Goal: Information Seeking & Learning: Learn about a topic

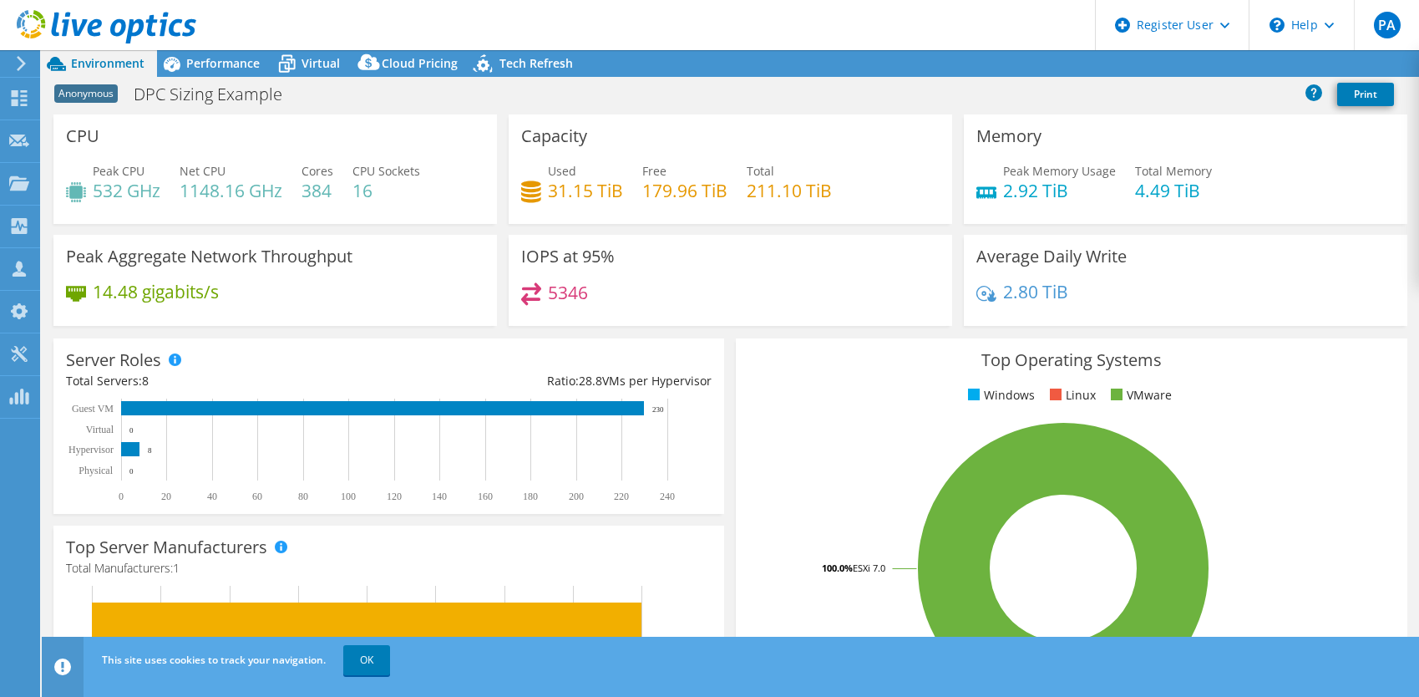
select select "USEast"
select select "USD"
click at [302, 56] on span "Virtual" at bounding box center [321, 63] width 38 height 16
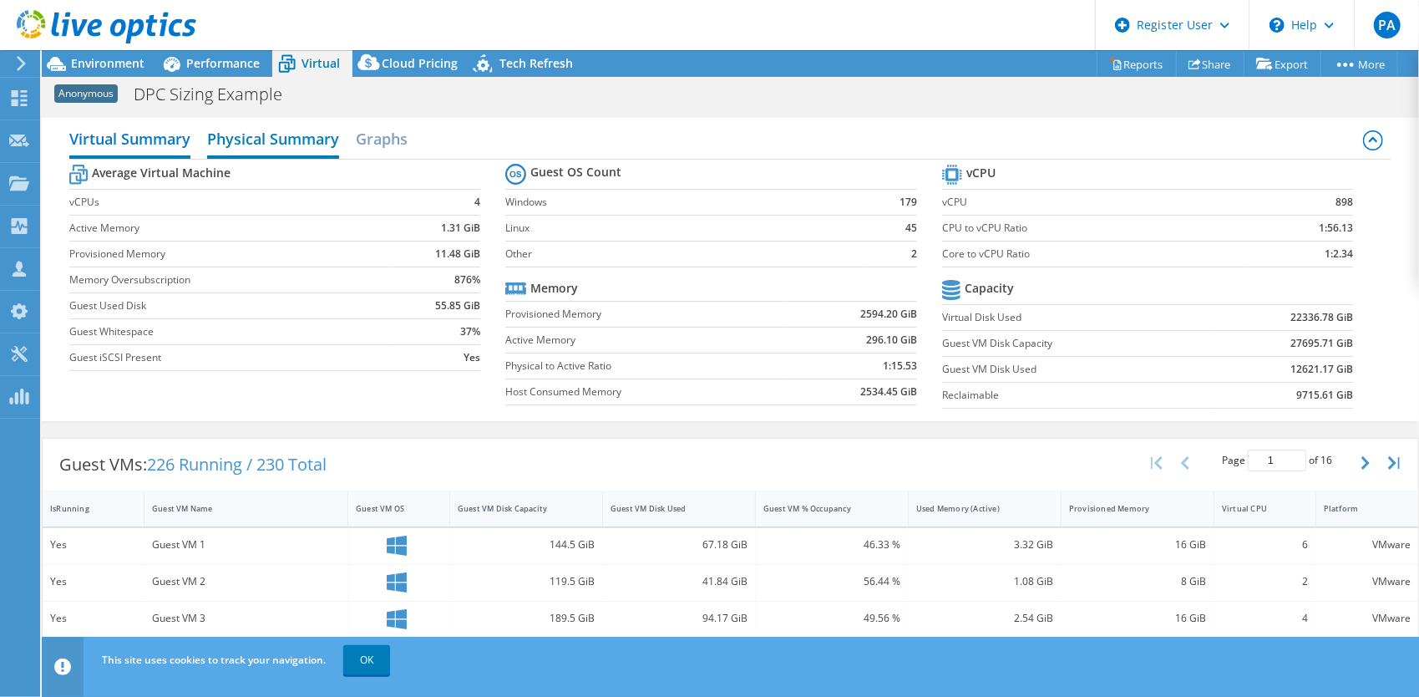
click at [322, 140] on h2 "Physical Summary" at bounding box center [273, 140] width 132 height 37
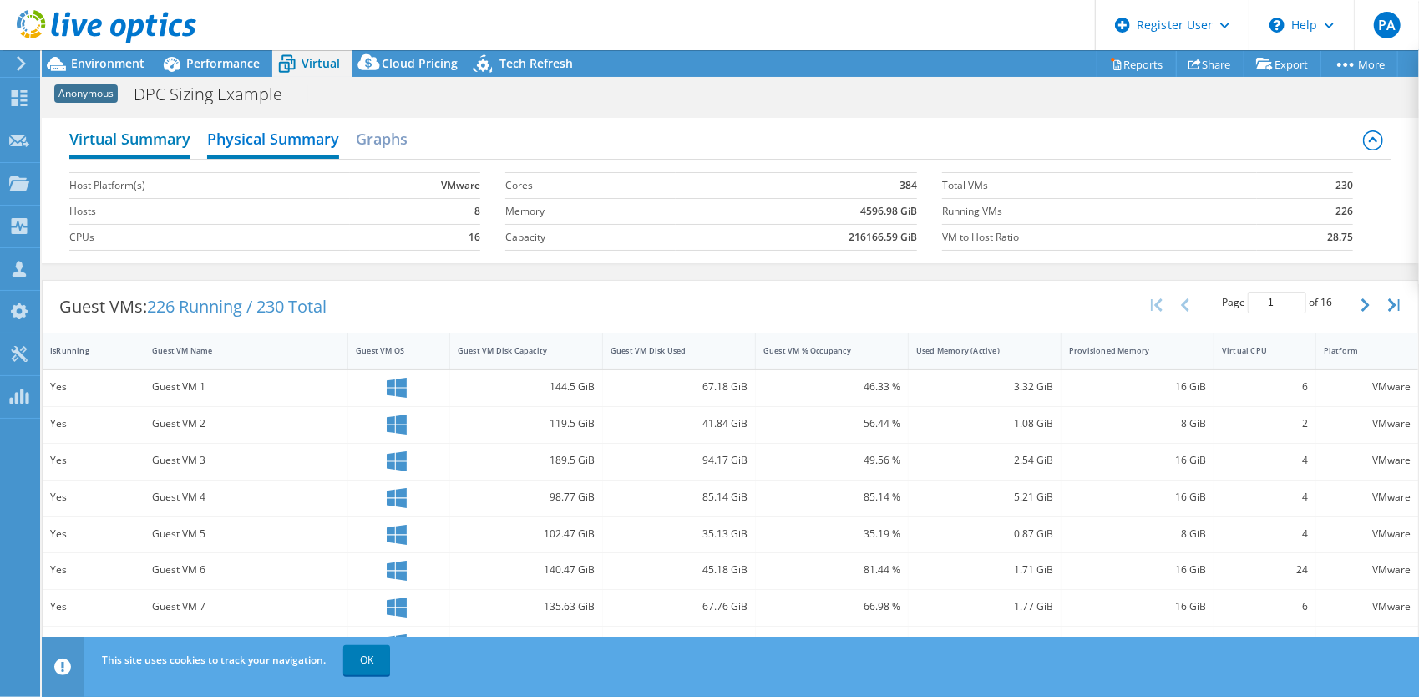
click at [132, 134] on h2 "Virtual Summary" at bounding box center [129, 140] width 121 height 37
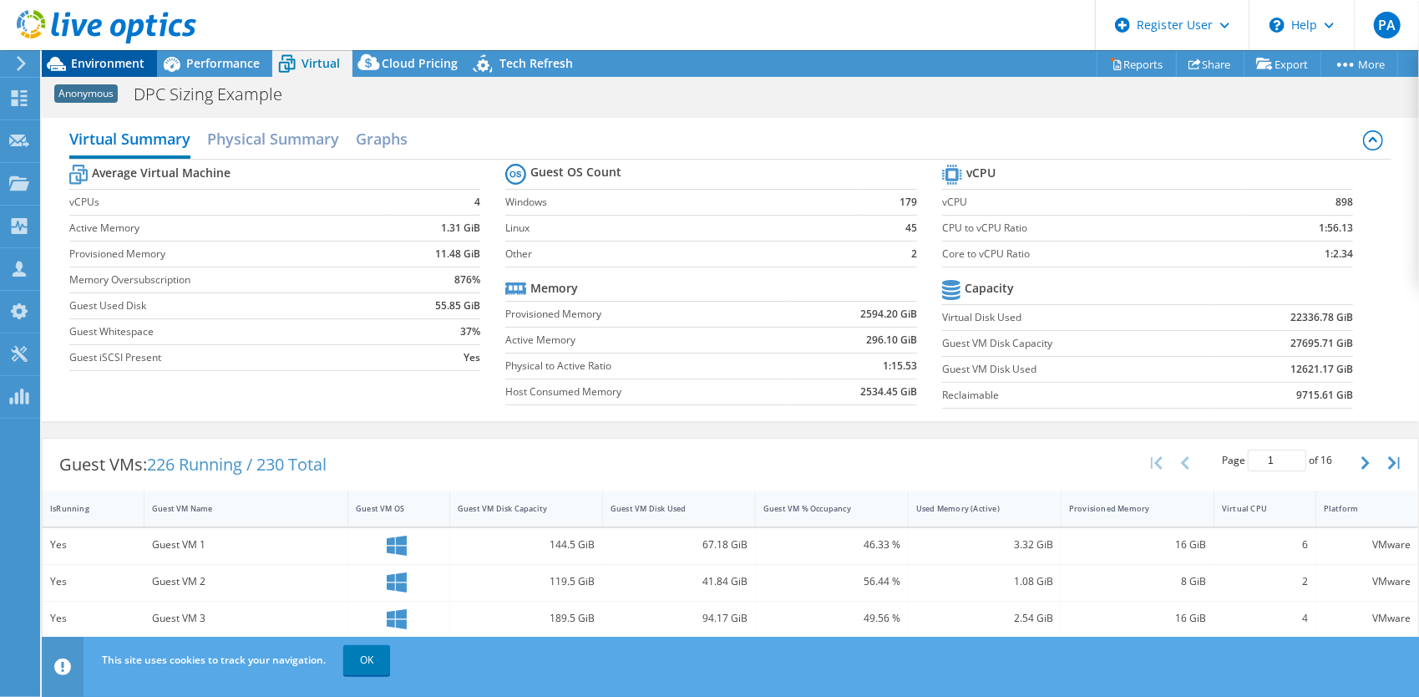
click at [113, 64] on span "Environment" at bounding box center [108, 63] width 74 height 16
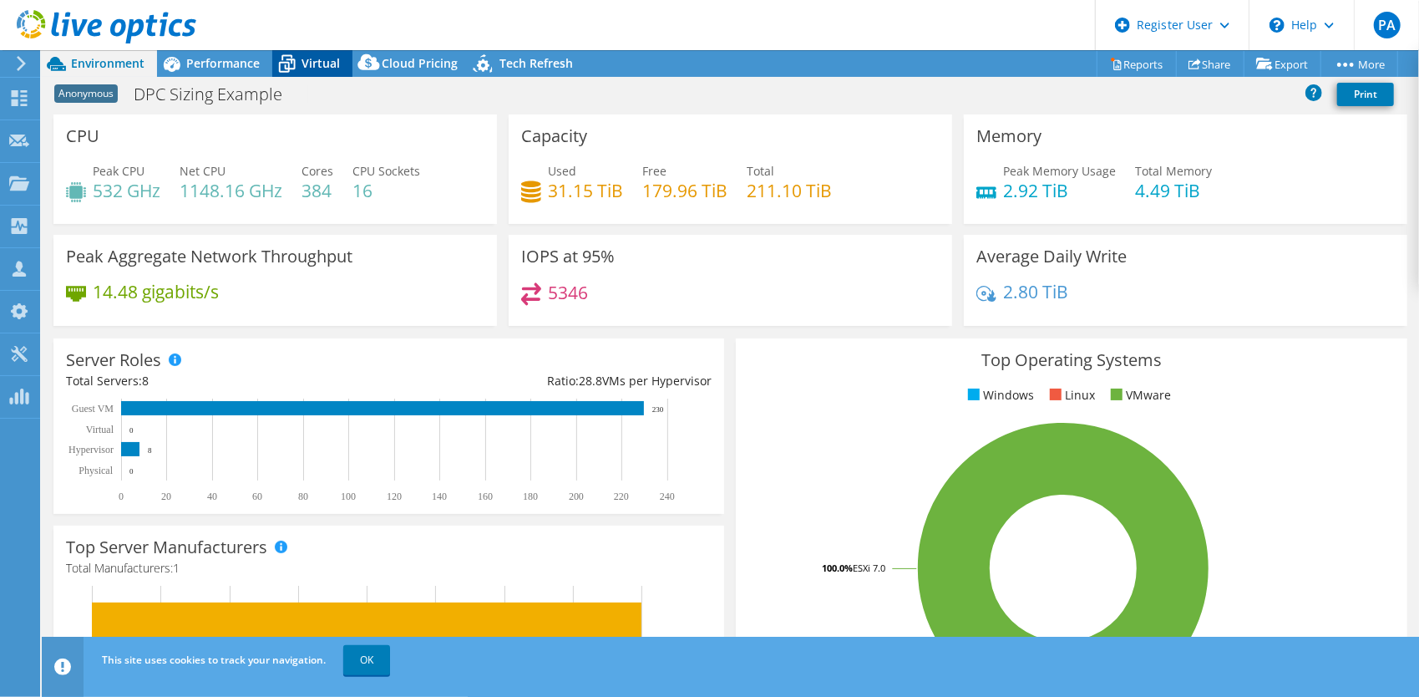
click at [297, 62] on icon at bounding box center [286, 63] width 29 height 29
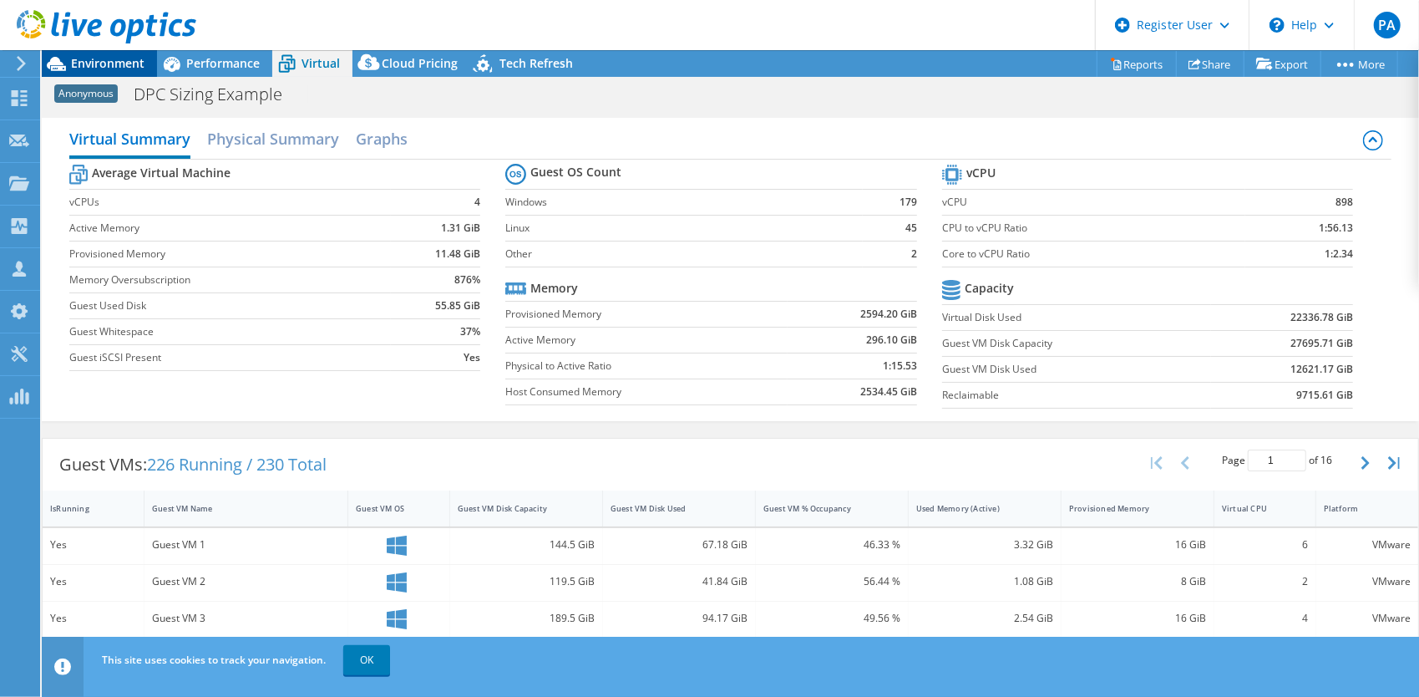
click at [124, 71] on div "Environment" at bounding box center [99, 63] width 115 height 27
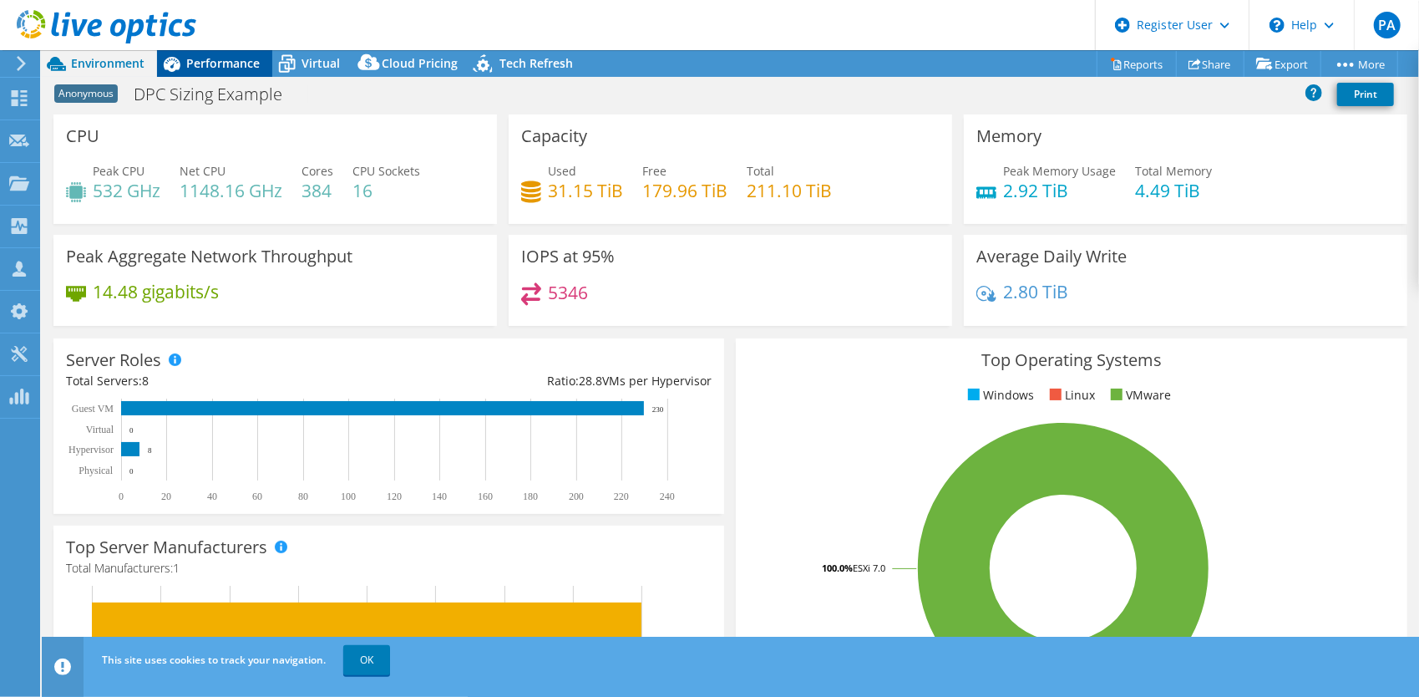
click at [214, 58] on span "Performance" at bounding box center [223, 63] width 74 height 16
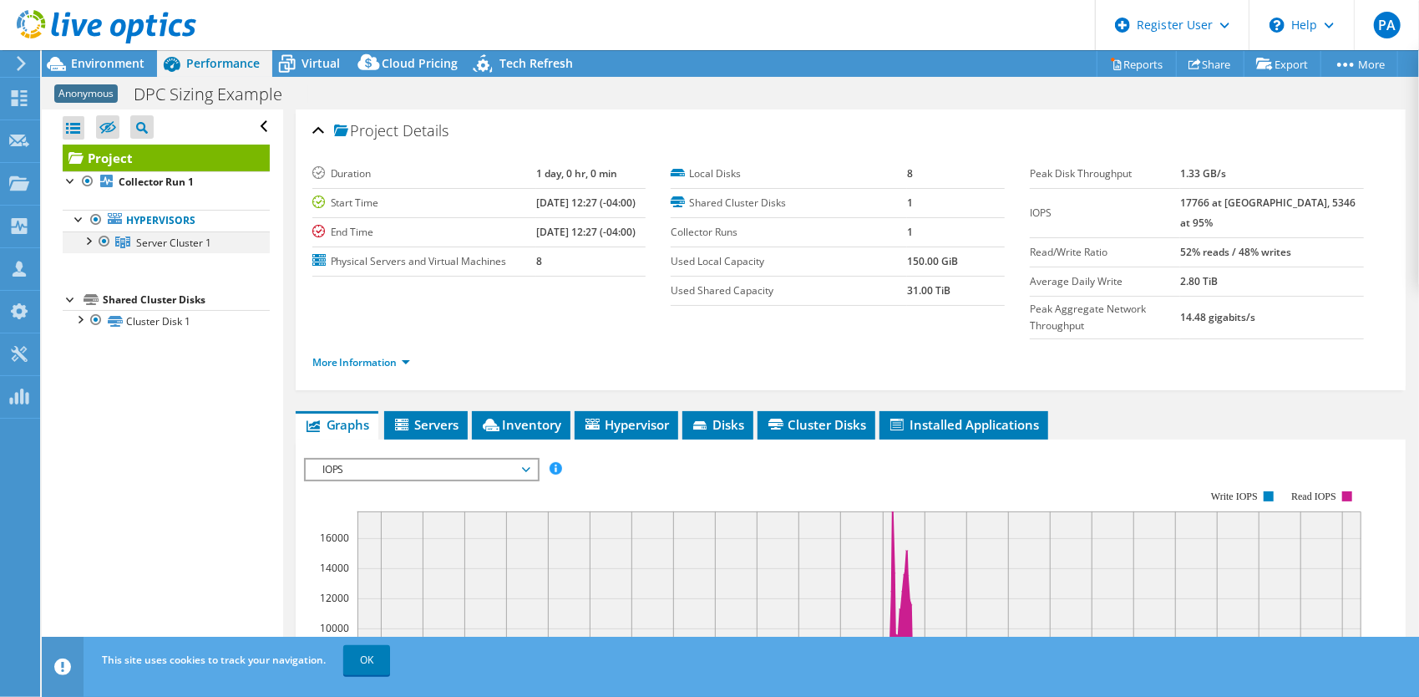
click at [88, 241] on div at bounding box center [87, 239] width 17 height 17
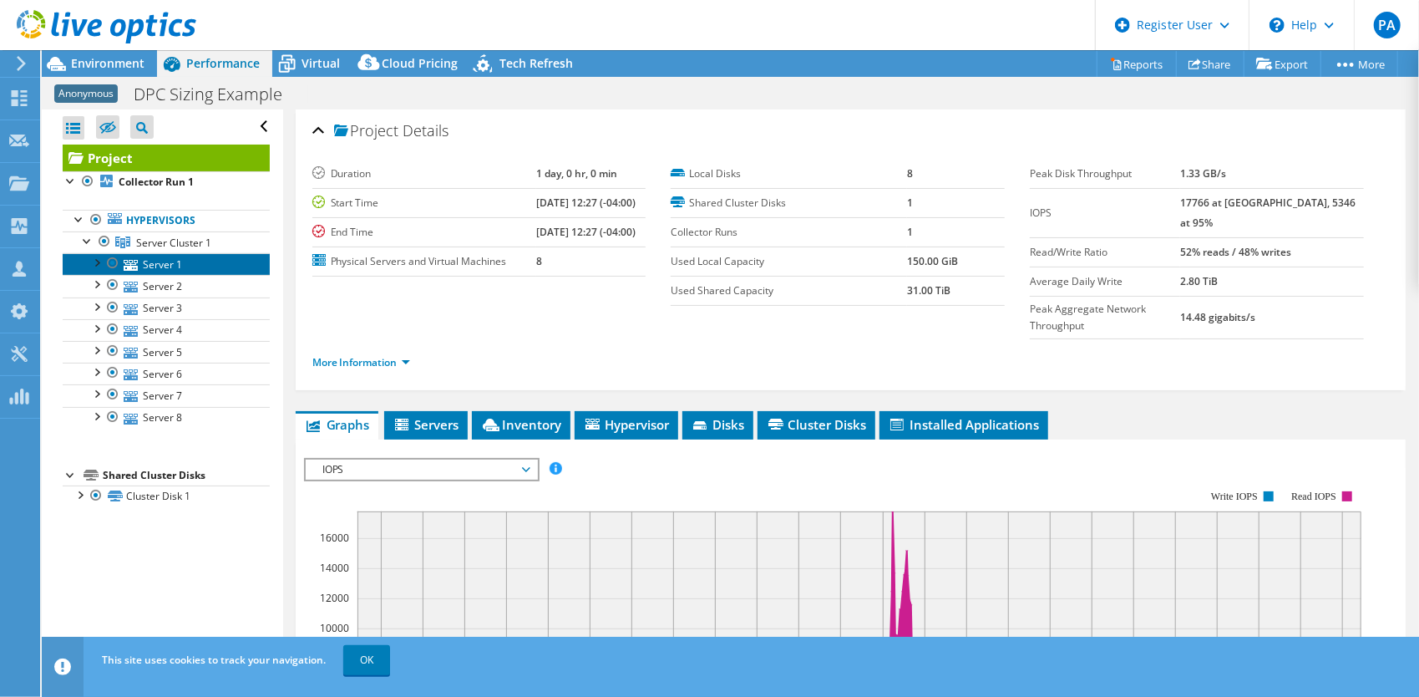
click at [191, 258] on link "Server 1" at bounding box center [166, 264] width 207 height 22
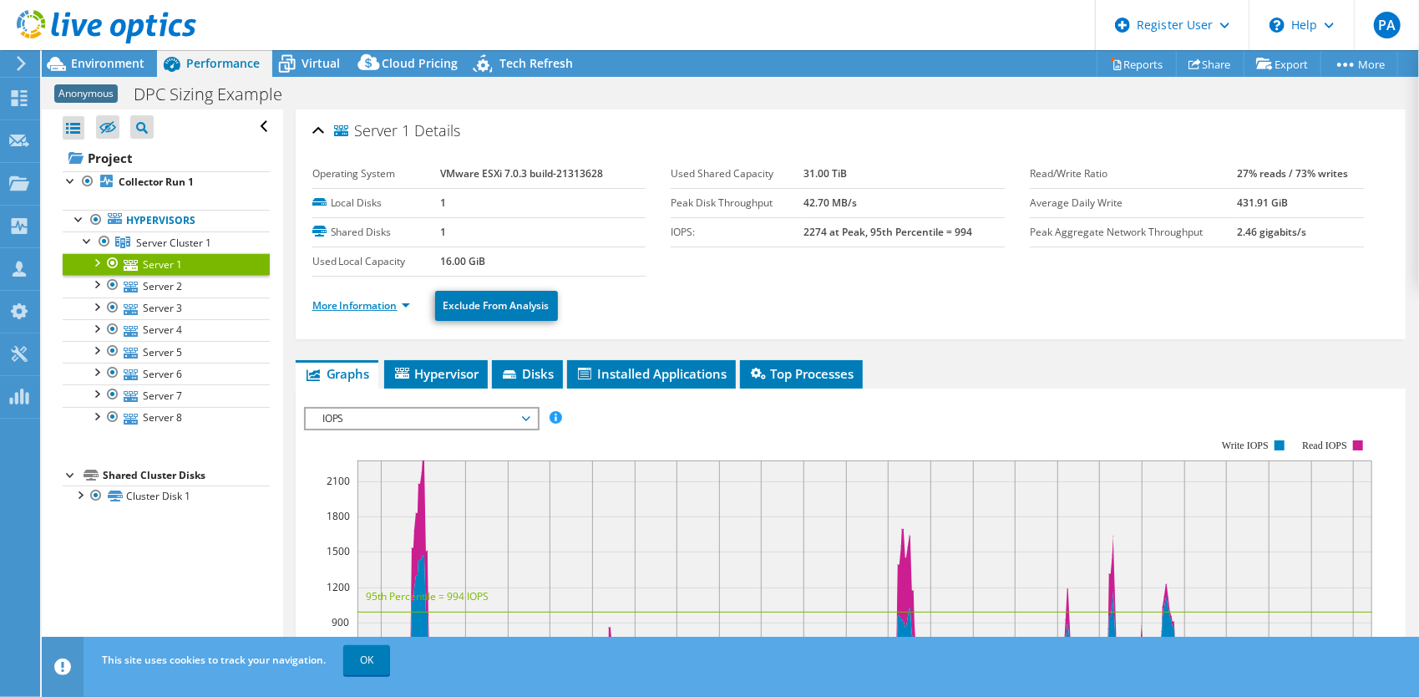
click at [391, 306] on link "More Information" at bounding box center [361, 305] width 98 height 14
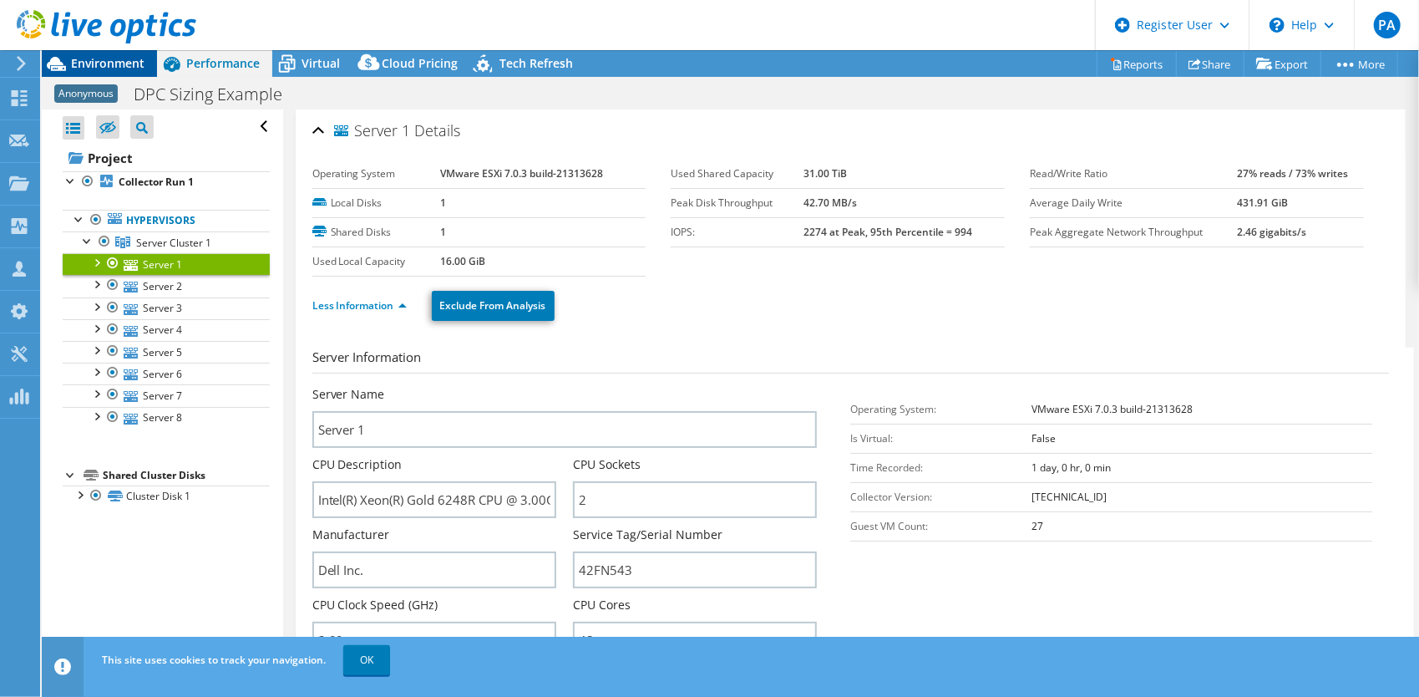
click at [115, 61] on span "Environment" at bounding box center [108, 63] width 74 height 16
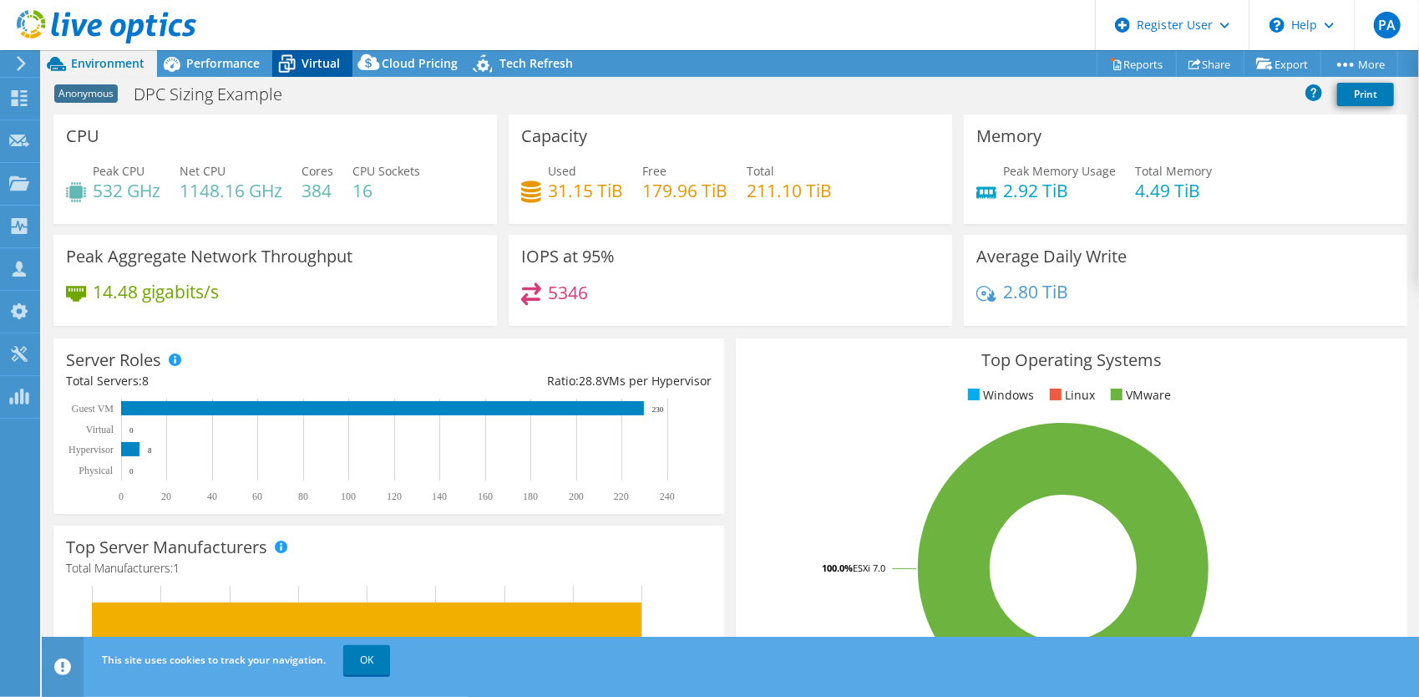
click at [284, 50] on icon at bounding box center [286, 63] width 29 height 29
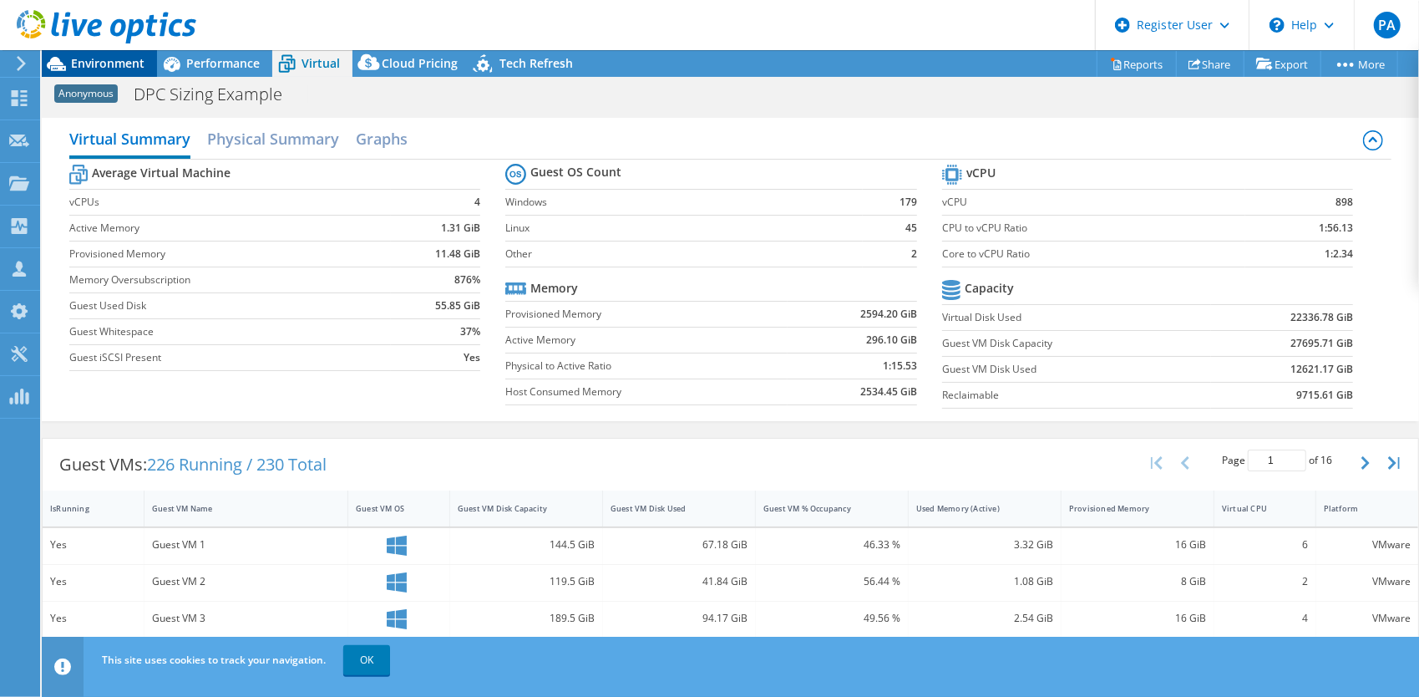
drag, startPoint x: 111, startPoint y: 63, endPoint x: 145, endPoint y: 63, distance: 34.2
click at [111, 63] on span "Environment" at bounding box center [108, 63] width 74 height 16
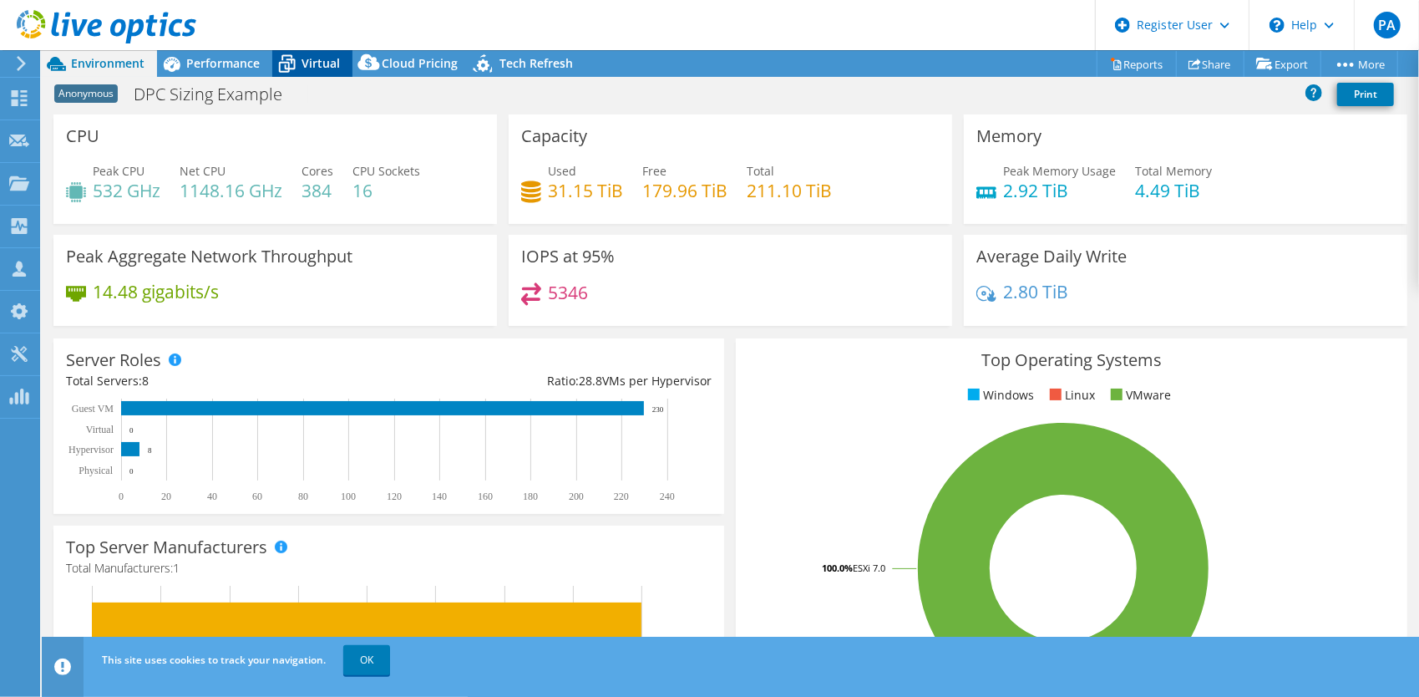
click at [339, 68] on div "Virtual" at bounding box center [312, 63] width 80 height 27
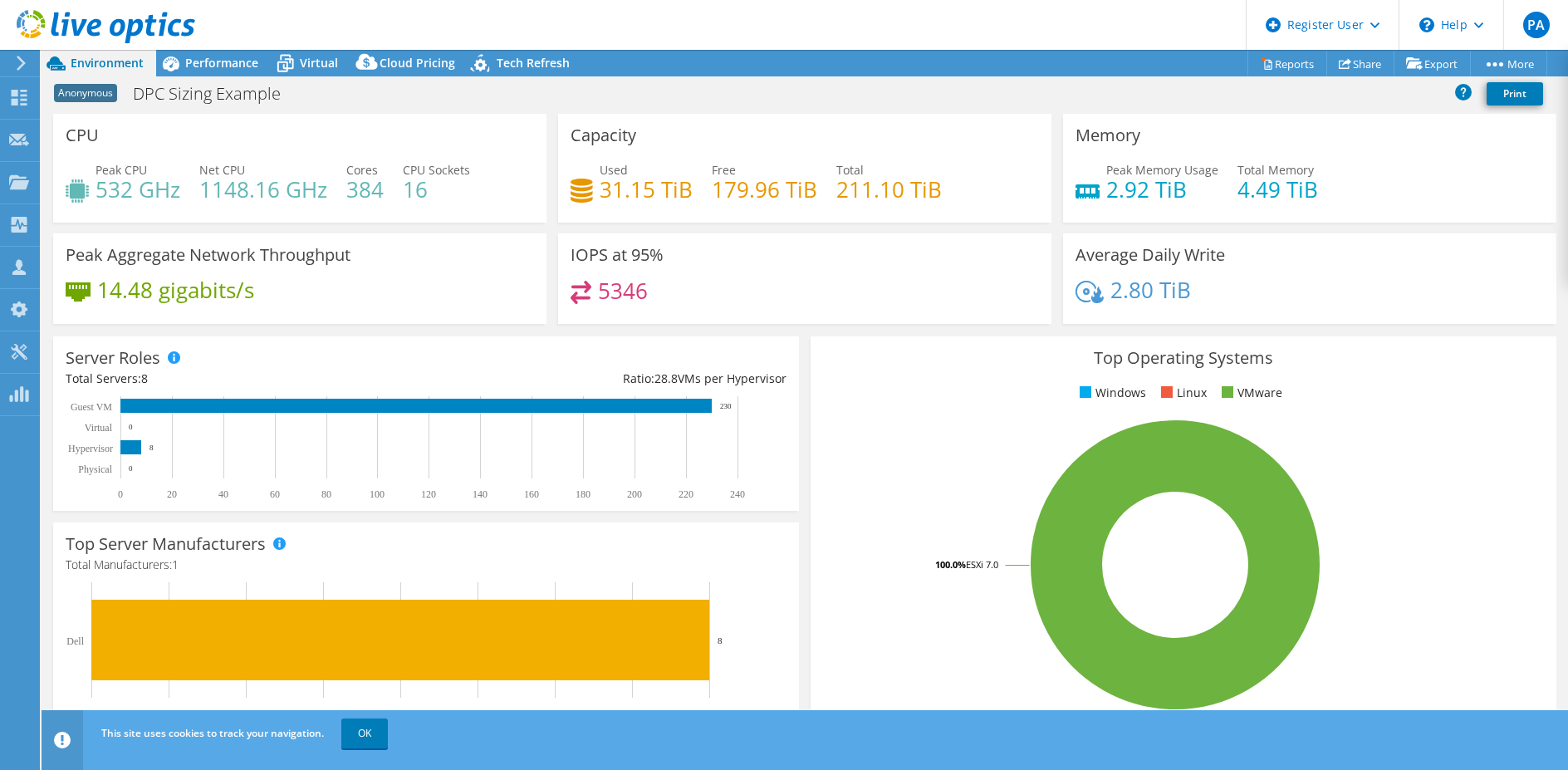
select select "USEast"
select select "USD"
